Goal: Information Seeking & Learning: Find specific page/section

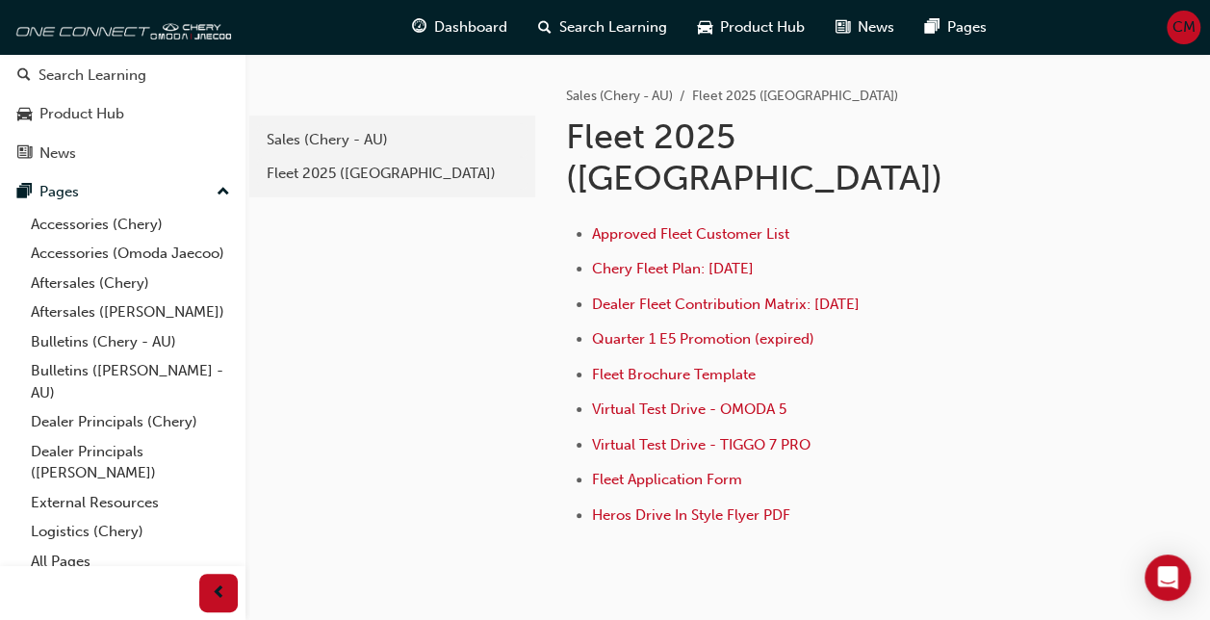
scroll to position [158, 0]
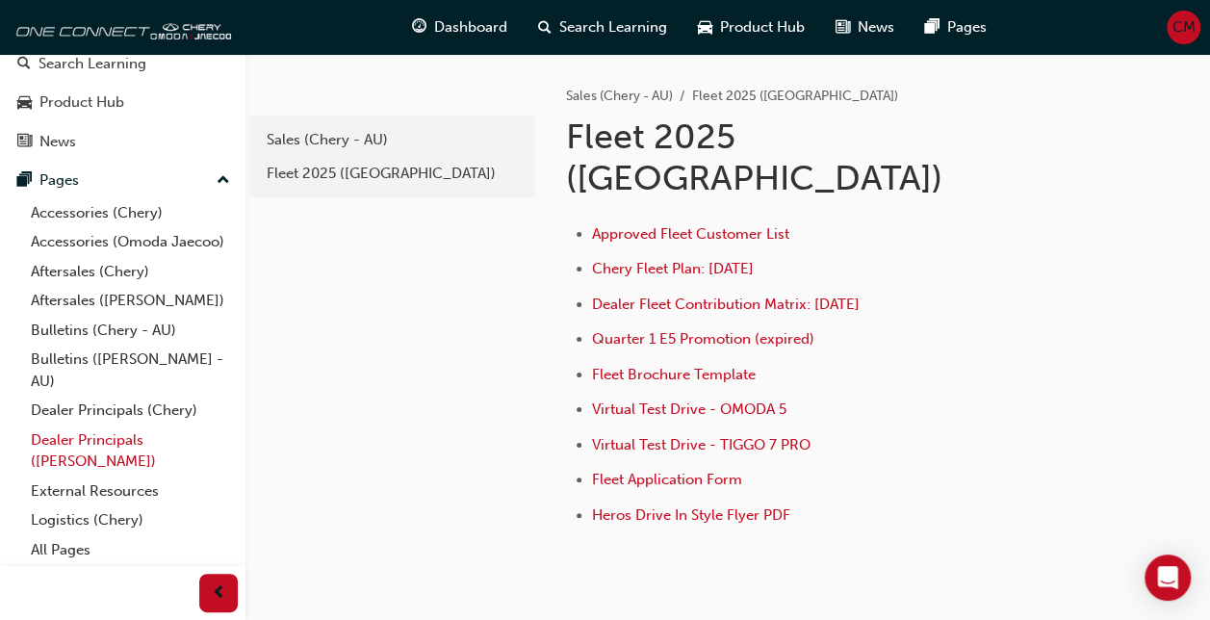
click at [97, 455] on link "Dealer Principals ([PERSON_NAME])" at bounding box center [130, 451] width 215 height 51
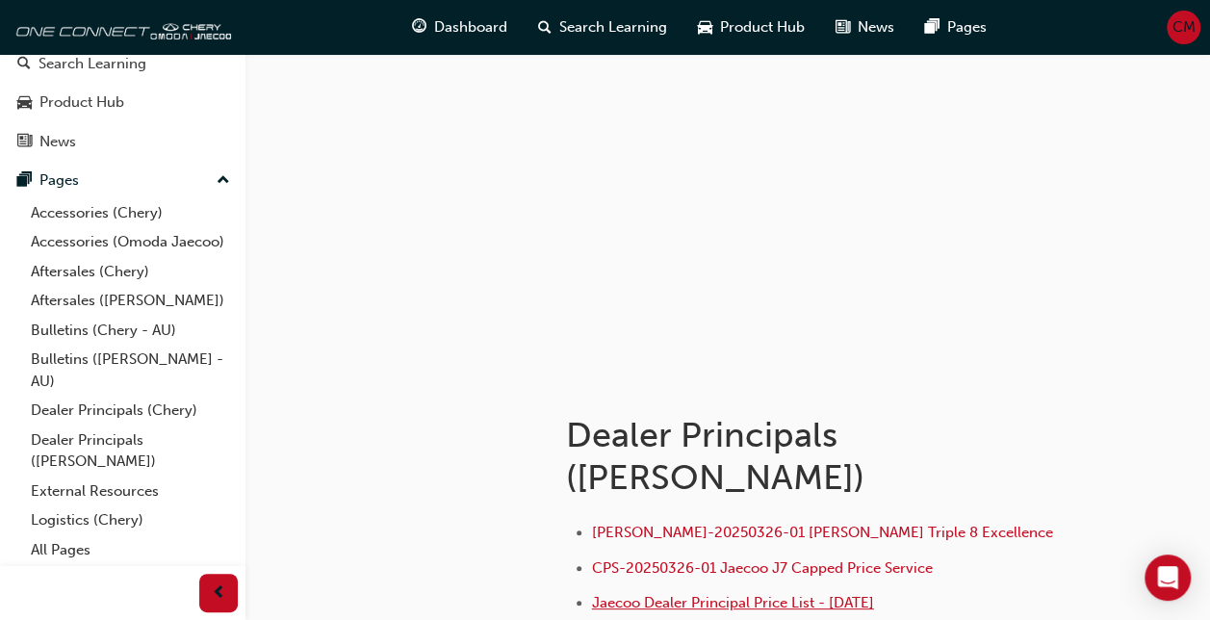
click at [738, 602] on span "Jaecoo Dealer Principal Price List - [DATE]" at bounding box center [733, 602] width 282 height 17
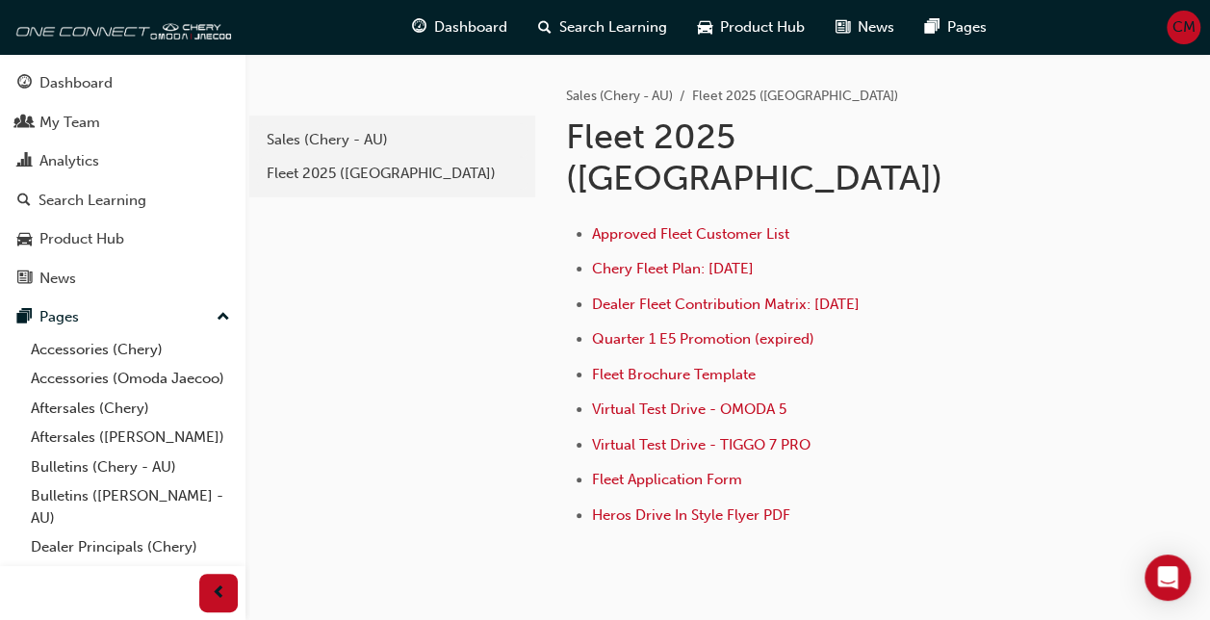
scroll to position [158, 0]
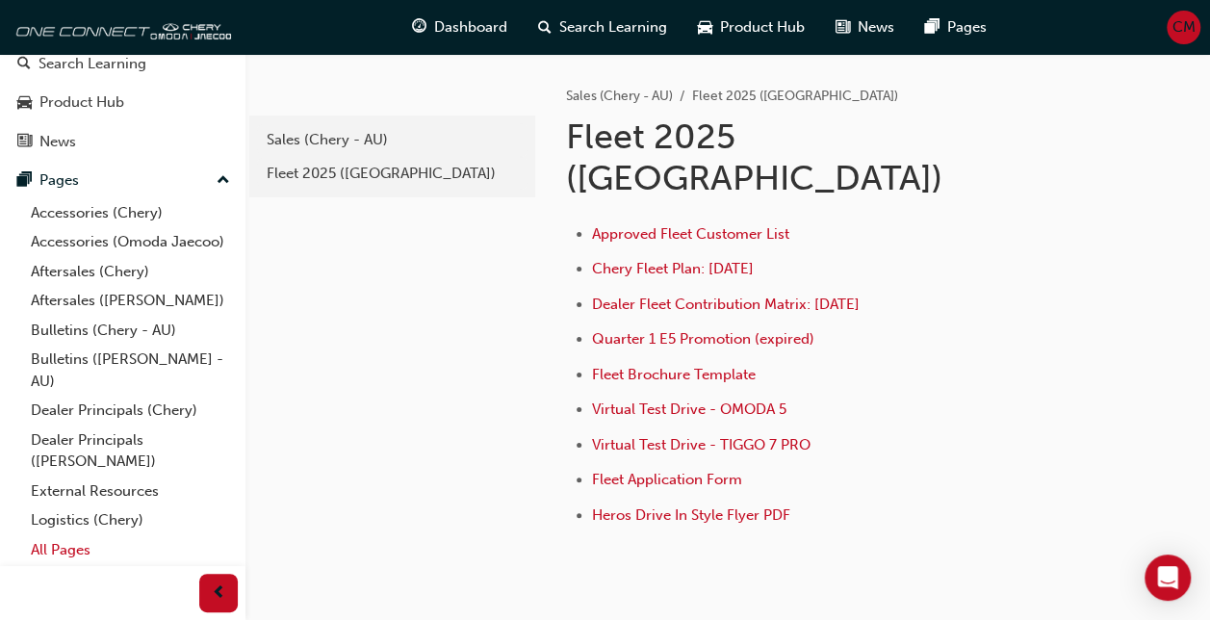
click at [78, 560] on link "All Pages" at bounding box center [130, 550] width 215 height 30
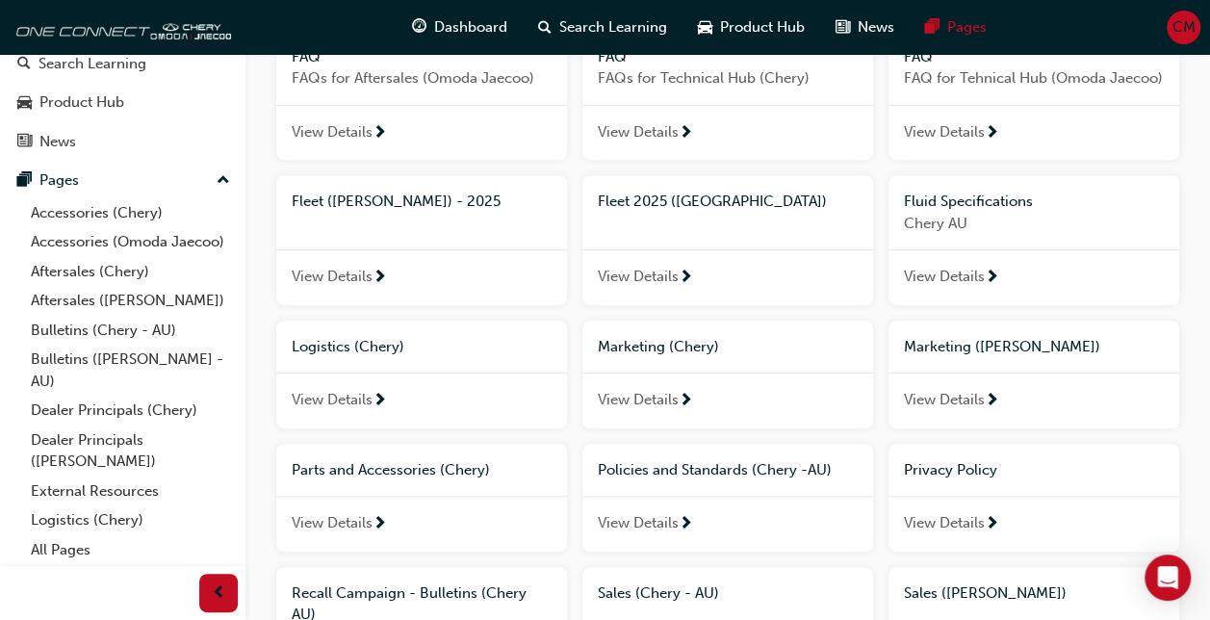
scroll to position [558, 0]
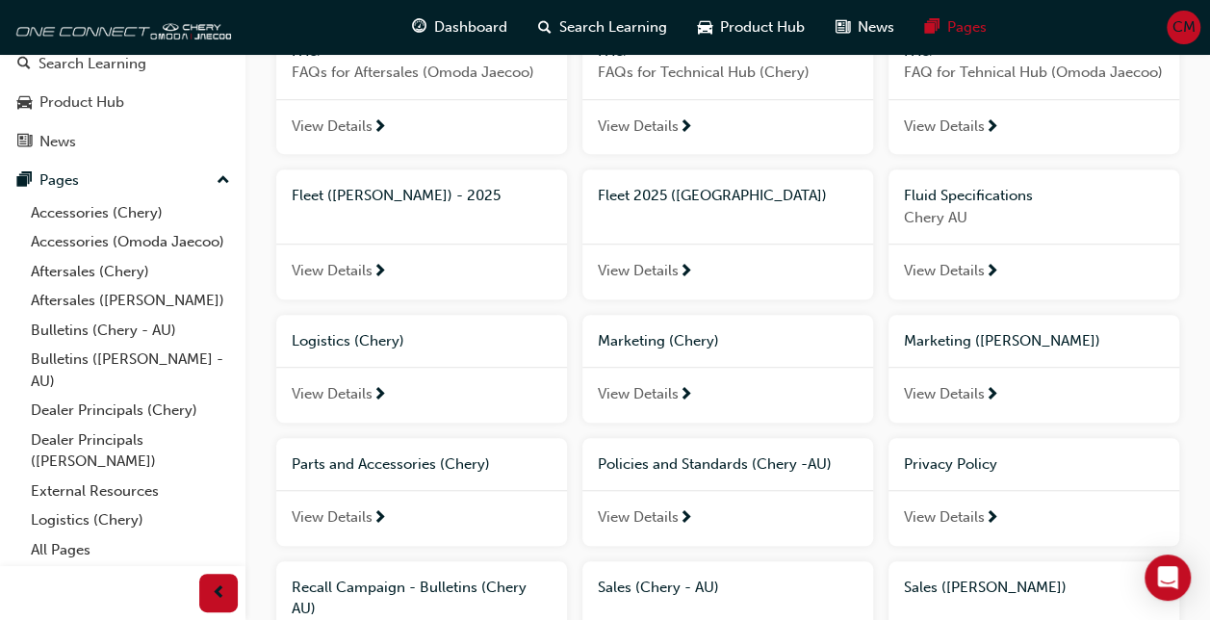
click at [410, 200] on span "Fleet (Omoda Jaecoo) - 2025" at bounding box center [396, 195] width 209 height 17
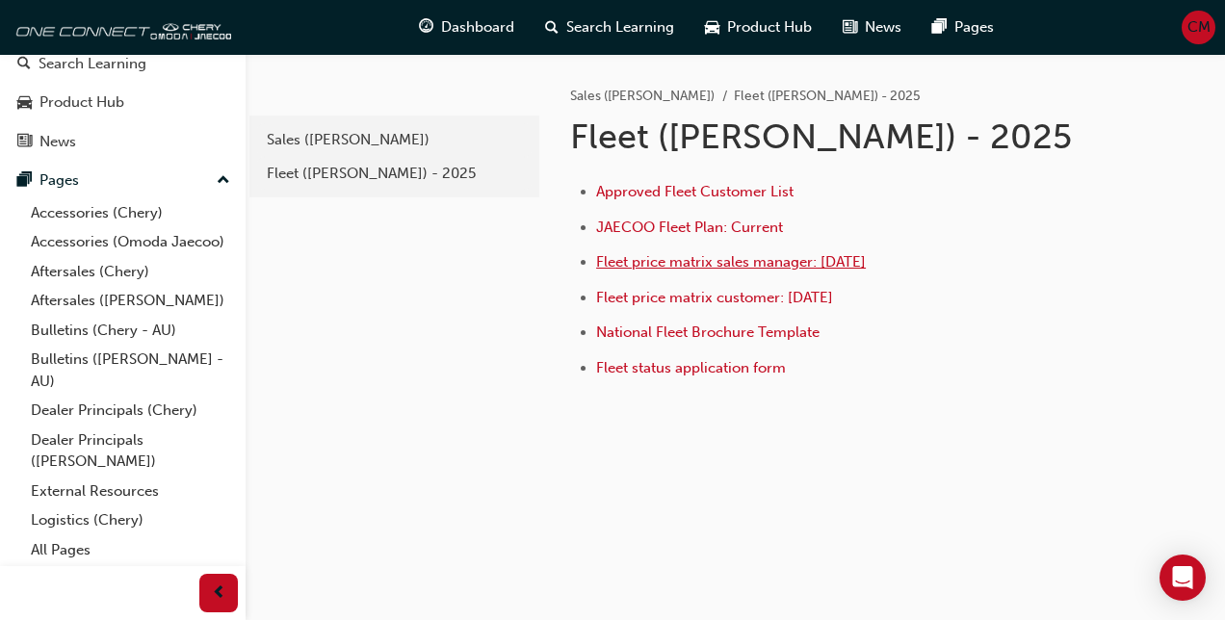
click at [684, 269] on span "Fleet price matrix sales manager: July 2025" at bounding box center [731, 261] width 270 height 17
